Goal: Task Accomplishment & Management: Use online tool/utility

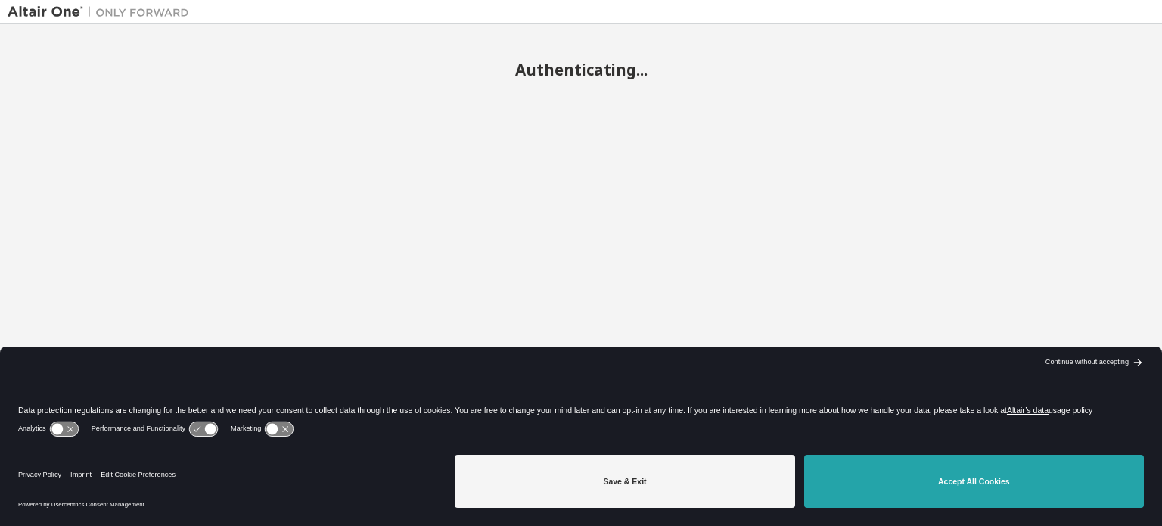
click at [884, 477] on button "Accept All Cookies" at bounding box center [974, 481] width 340 height 53
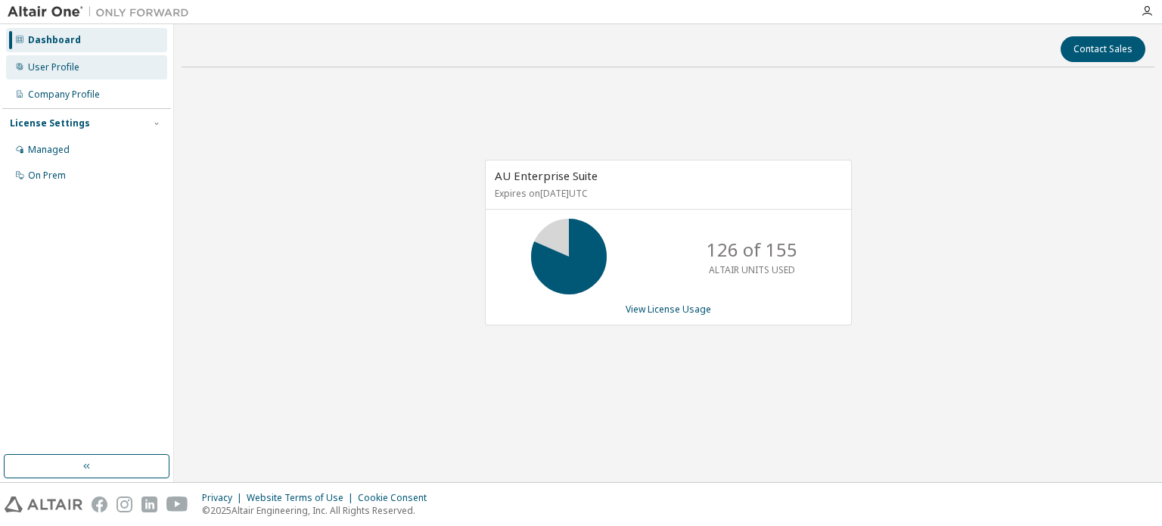
click at [54, 67] on div "User Profile" at bounding box center [53, 67] width 51 height 12
click div "Authorized Machines"
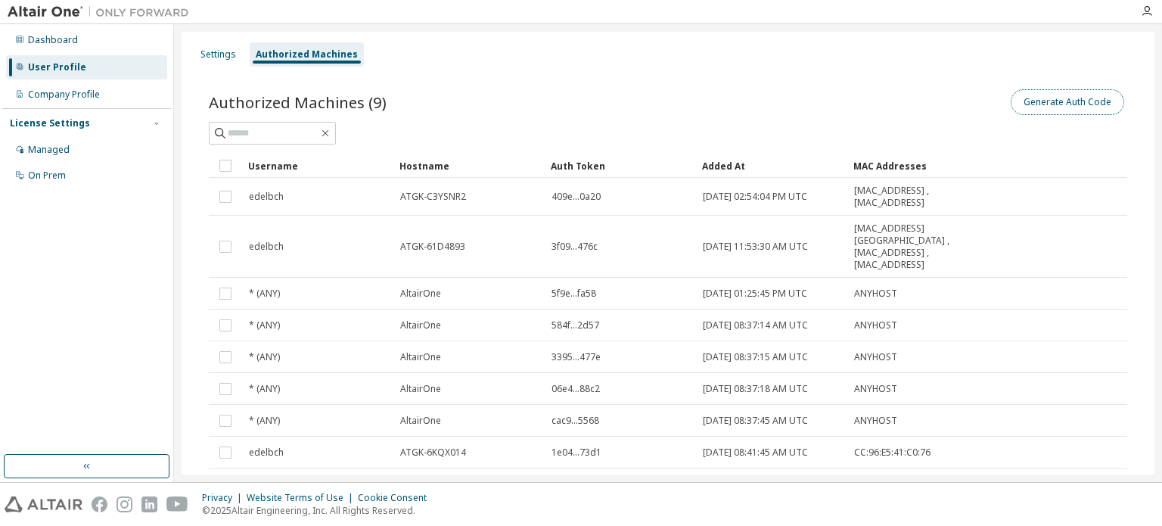
click at [1042, 102] on button "Generate Auth Code" at bounding box center [1067, 102] width 113 height 26
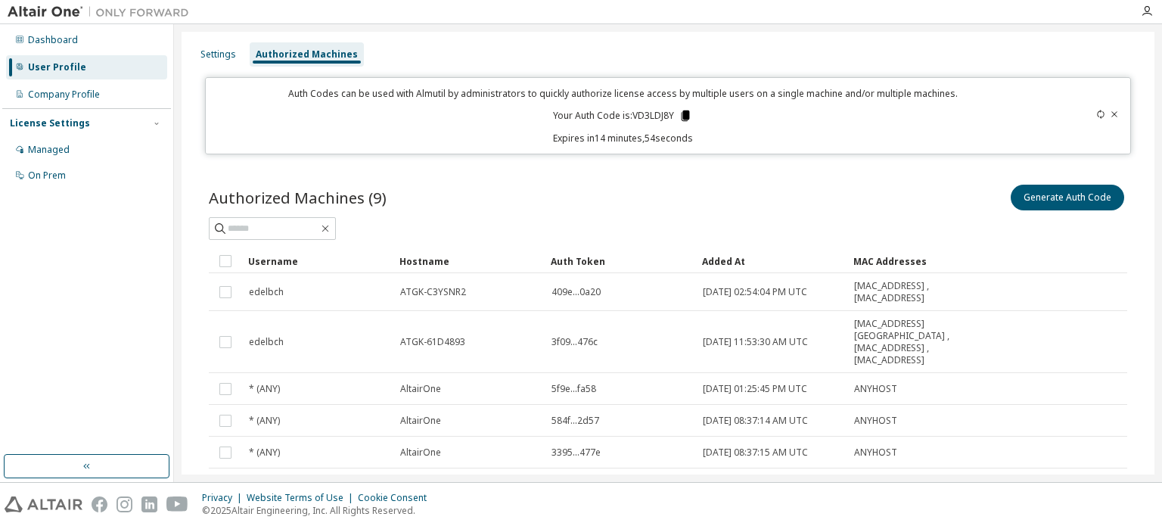
click at [686, 116] on icon at bounding box center [686, 115] width 8 height 11
click at [801, 110] on div "Auth Codes can be used with Almutil by administrators to quickly authorize lice…" at bounding box center [623, 115] width 816 height 57
click at [1026, 192] on button "Generate Auth Code" at bounding box center [1067, 198] width 113 height 26
click at [1096, 114] on icon at bounding box center [1100, 114] width 9 height 9
click at [684, 114] on icon at bounding box center [686, 115] width 8 height 11
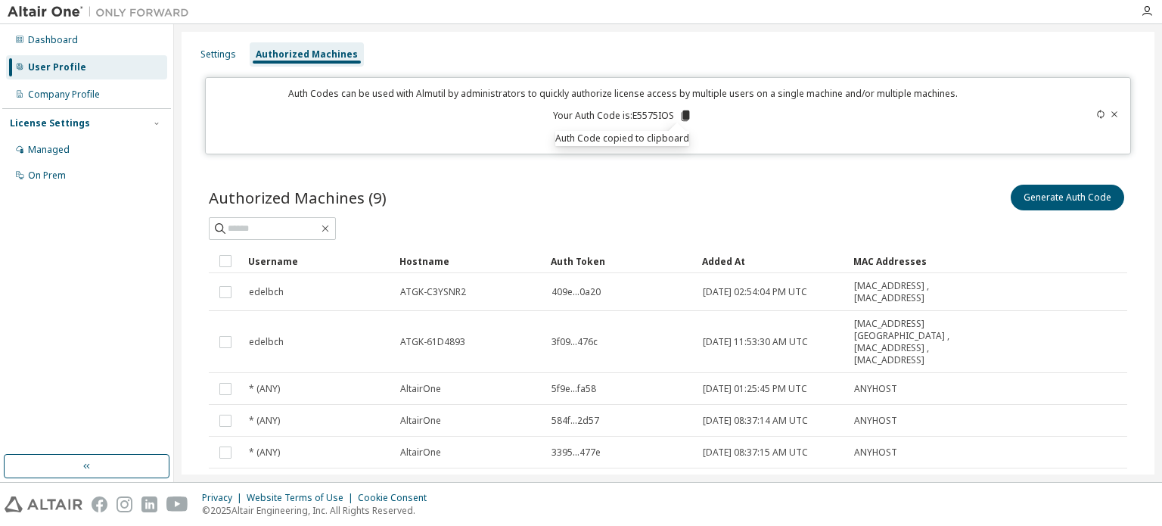
click at [974, 48] on div "Settings Authorized Machines" at bounding box center [668, 54] width 955 height 27
click at [1033, 195] on button "Generate Auth Code" at bounding box center [1067, 198] width 113 height 26
click at [1009, 220] on div at bounding box center [668, 228] width 918 height 23
click at [1096, 114] on icon at bounding box center [1100, 114] width 9 height 9
click at [685, 117] on icon at bounding box center [686, 115] width 8 height 11
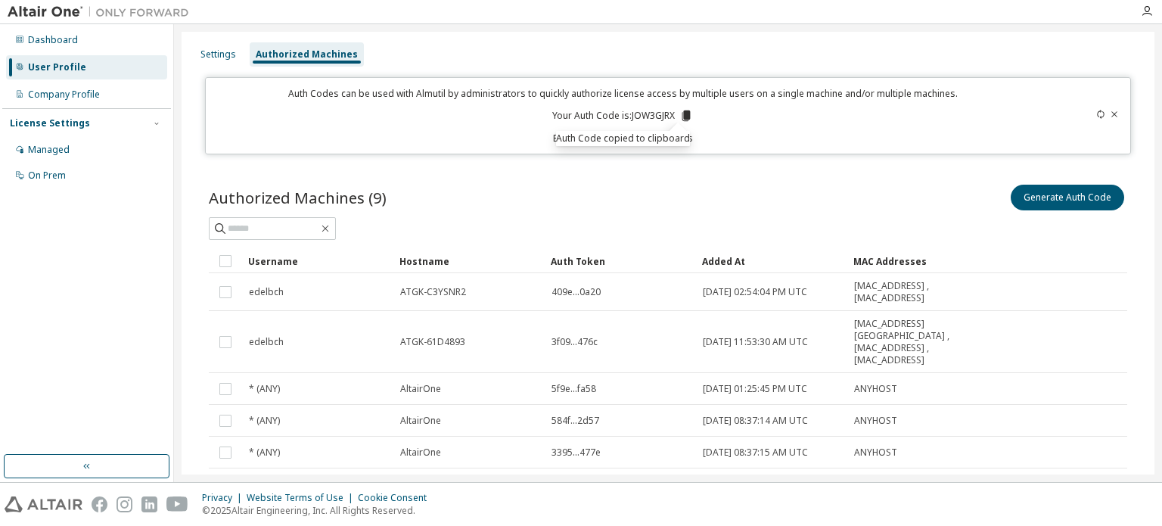
click at [1096, 113] on icon at bounding box center [1100, 114] width 9 height 9
click at [687, 117] on icon at bounding box center [689, 115] width 8 height 11
